Goal: Obtain resource: Obtain resource

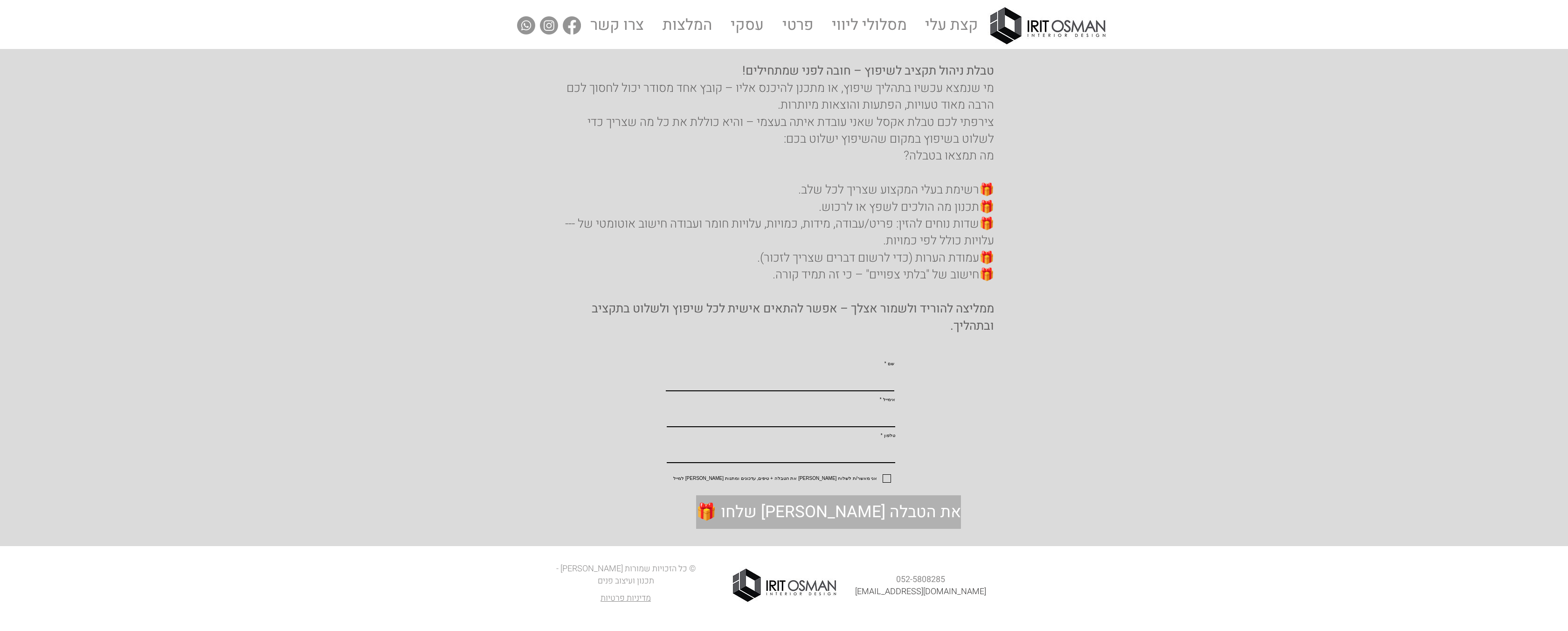
scroll to position [22, 0]
click at [883, 481] on label "אני מאשר/ת לשלוח [PERSON_NAME] את הטבלה + טיפים, עדכונים ומתנות [PERSON_NAME] ל…" at bounding box center [763, 478] width 256 height 8
click at [884, 481] on input "אני מאשר/ת לשלוח [PERSON_NAME] את הטבלה + טיפים, עדכונים ומתנות [PERSON_NAME] ל…" at bounding box center [887, 478] width 6 height 6
checkbox input "true"
click at [873, 370] on input "שם" at bounding box center [780, 380] width 228 height 20
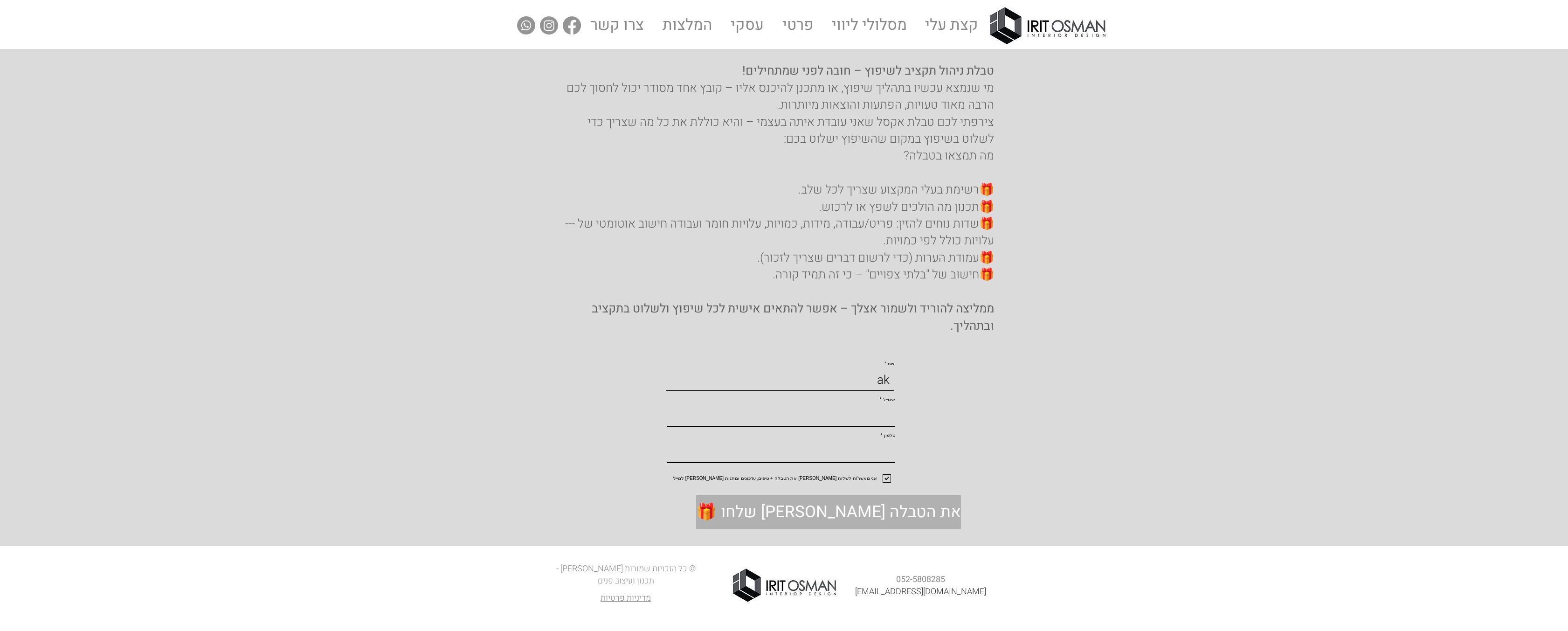
type input "a"
type input "A"
type input "a"
type input "[PERSON_NAME]"
click at [861, 409] on input "אימייל" at bounding box center [781, 416] width 228 height 20
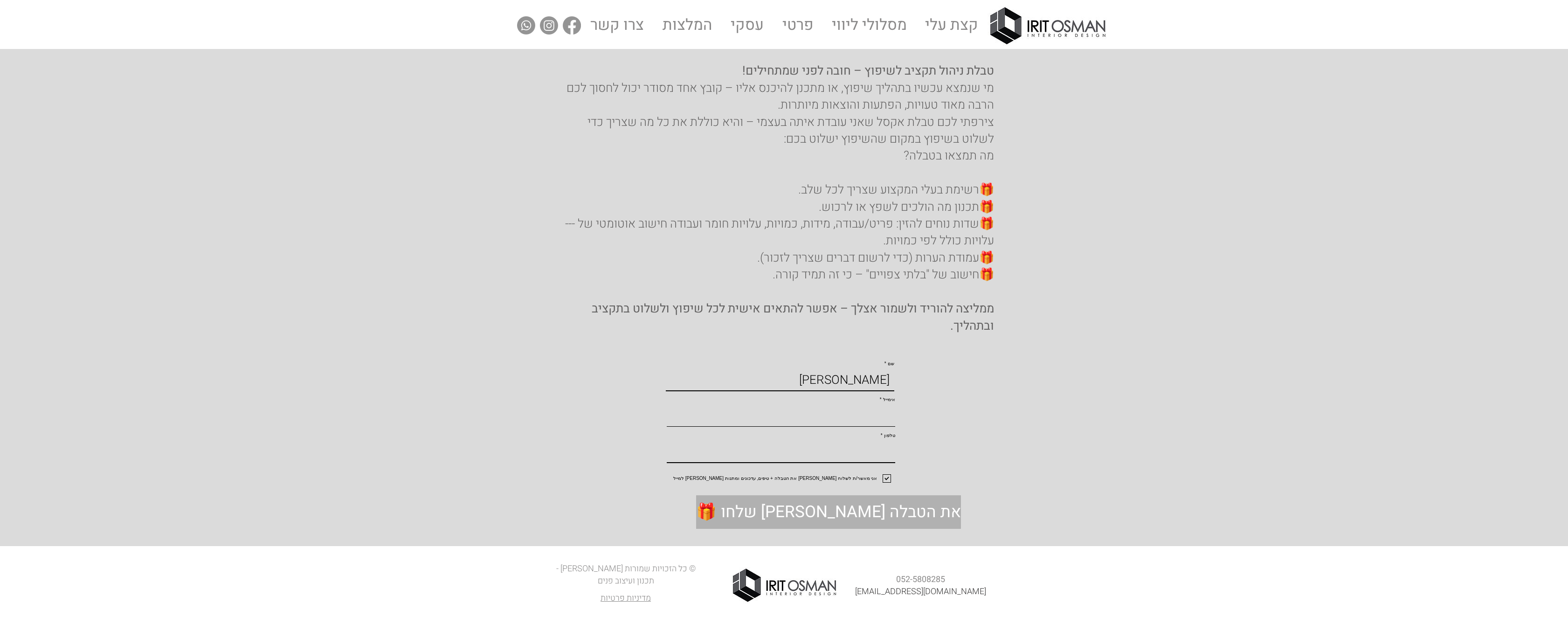
type input "[EMAIL_ADDRESS][DOMAIN_NAME]"
click at [849, 452] on input "טלפון" at bounding box center [781, 452] width 228 height 20
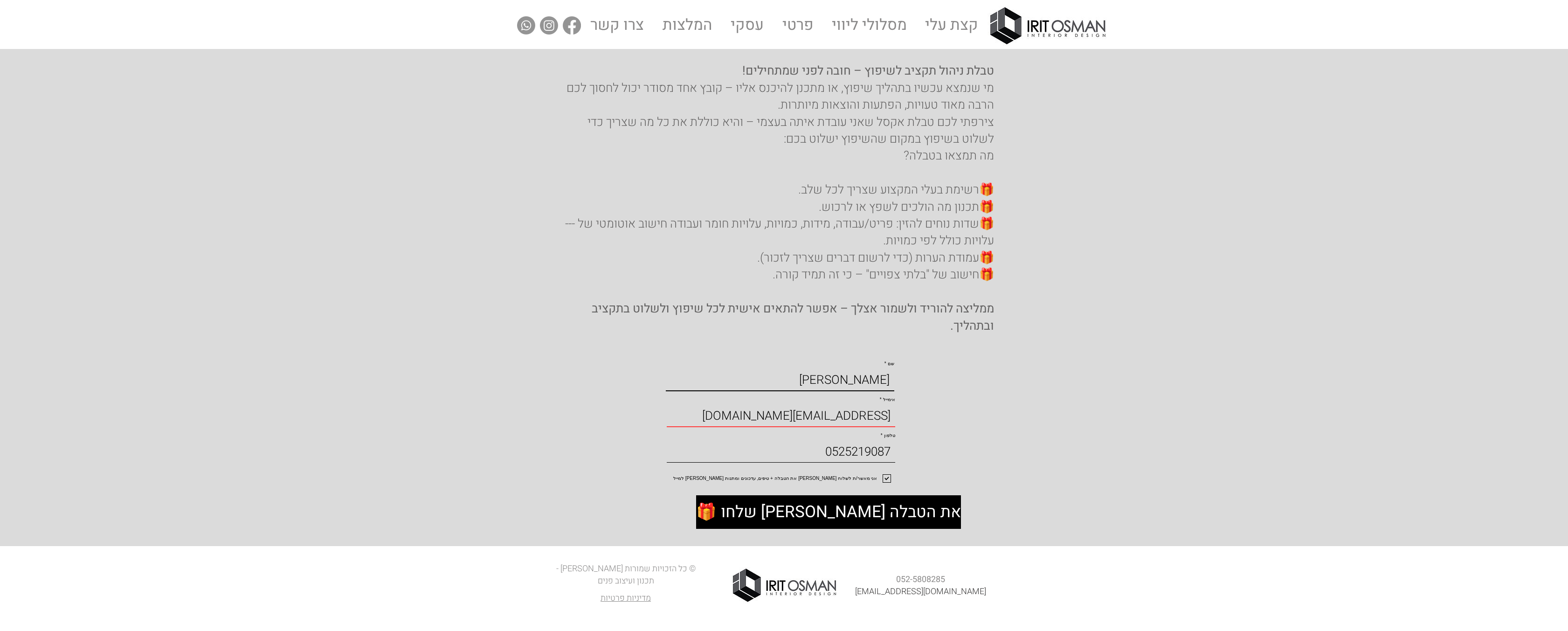
type input "0525219087"
click at [786, 524] on span "🎁 שלחו [PERSON_NAME] את הטבלה" at bounding box center [828, 512] width 265 height 23
checkbox input "false"
